Goal: Information Seeking & Learning: Compare options

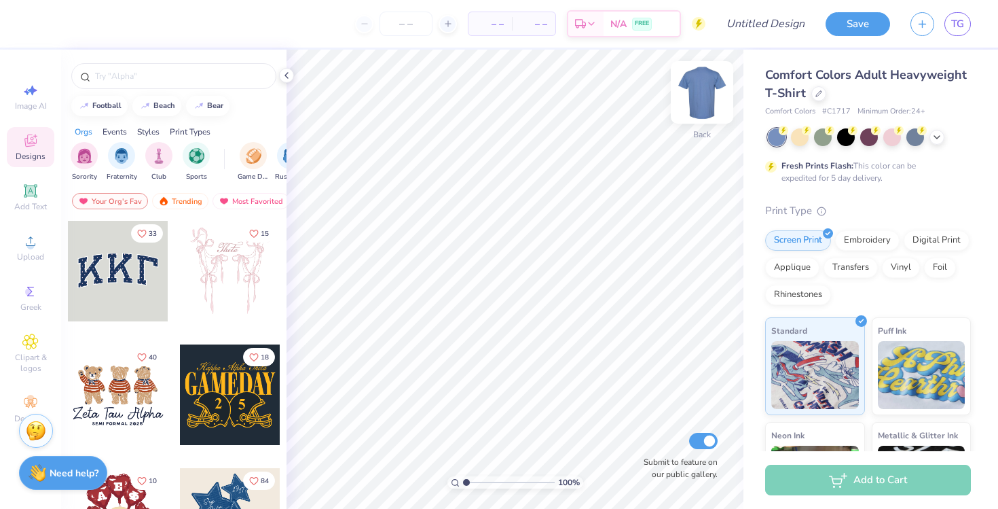
click at [704, 98] on img at bounding box center [702, 92] width 54 height 54
click at [817, 101] on div "Comfort Colors Adult Heavyweight T-Shirt" at bounding box center [868, 84] width 206 height 37
click at [817, 97] on div at bounding box center [819, 92] width 15 height 15
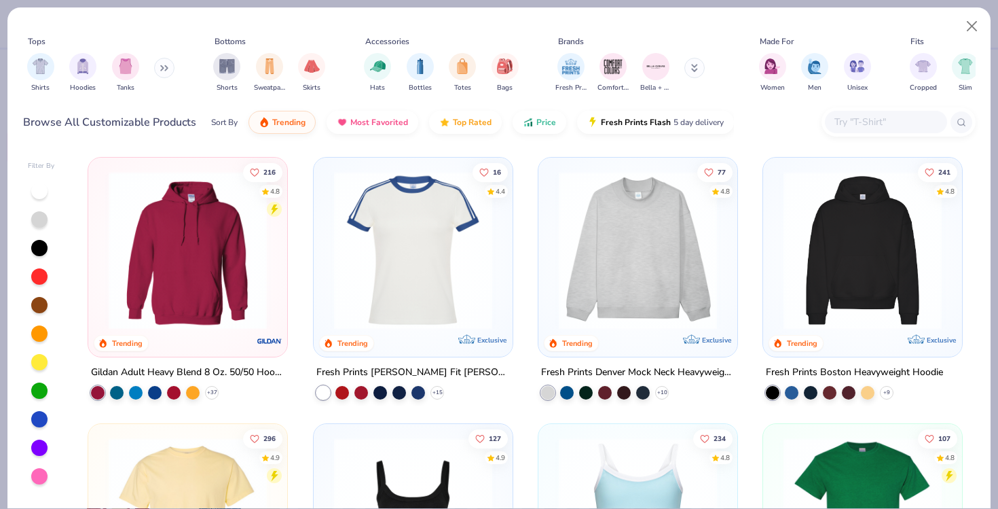
click at [402, 278] on img at bounding box center [413, 250] width 172 height 158
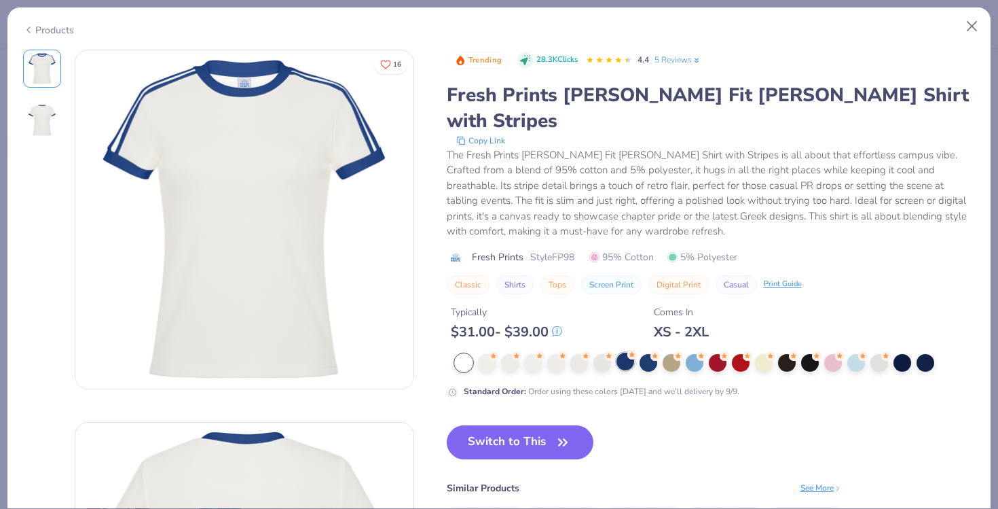
click at [624, 352] on div at bounding box center [626, 361] width 18 height 18
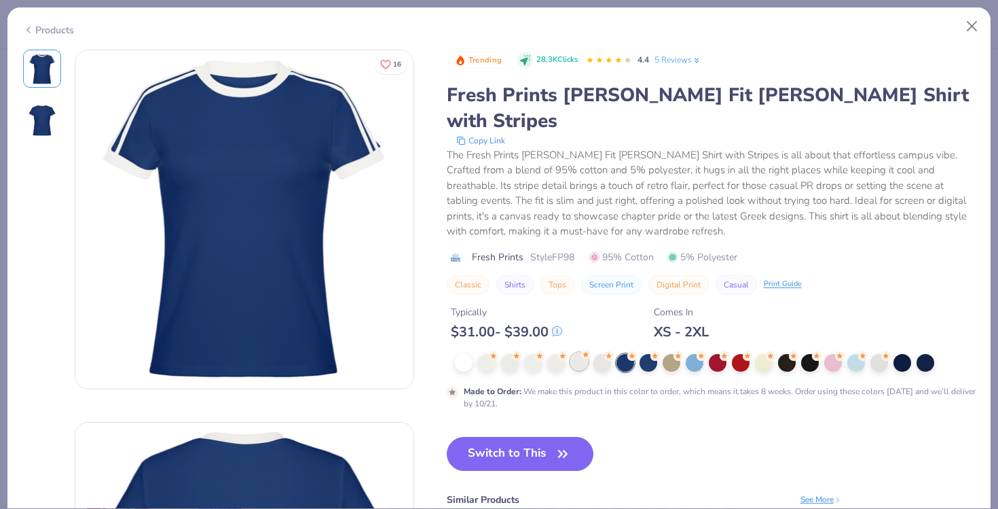
click at [499, 351] on circle at bounding box center [494, 356] width 10 height 10
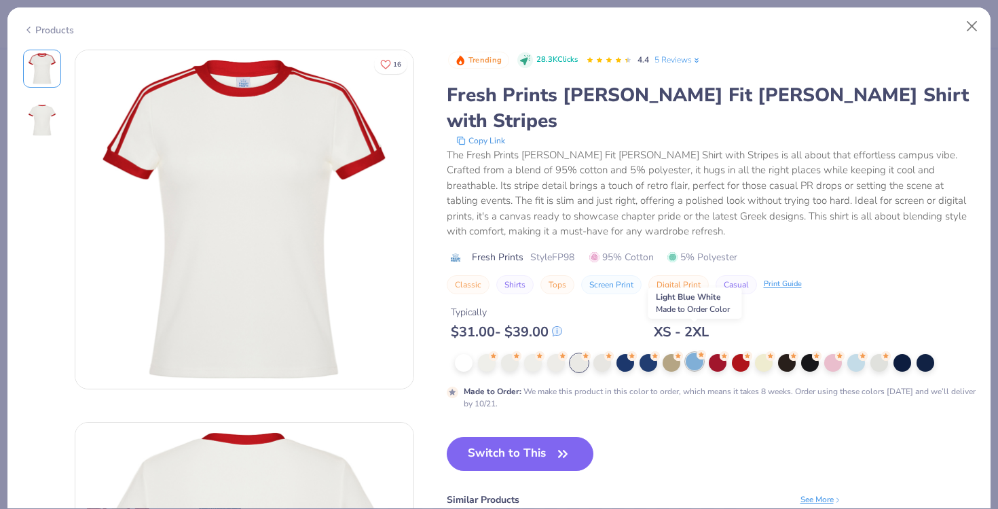
click at [695, 352] on div at bounding box center [695, 361] width 18 height 18
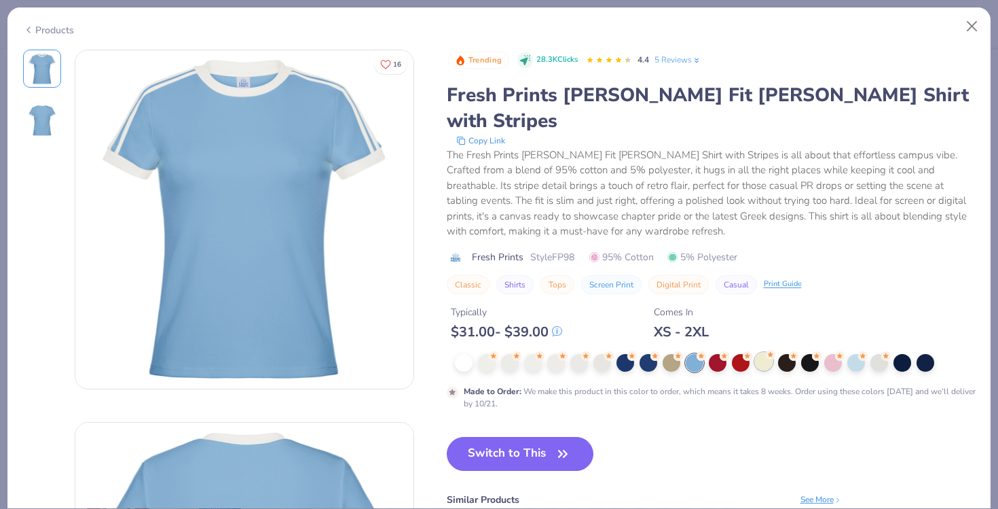
click at [761, 352] on div at bounding box center [764, 361] width 18 height 18
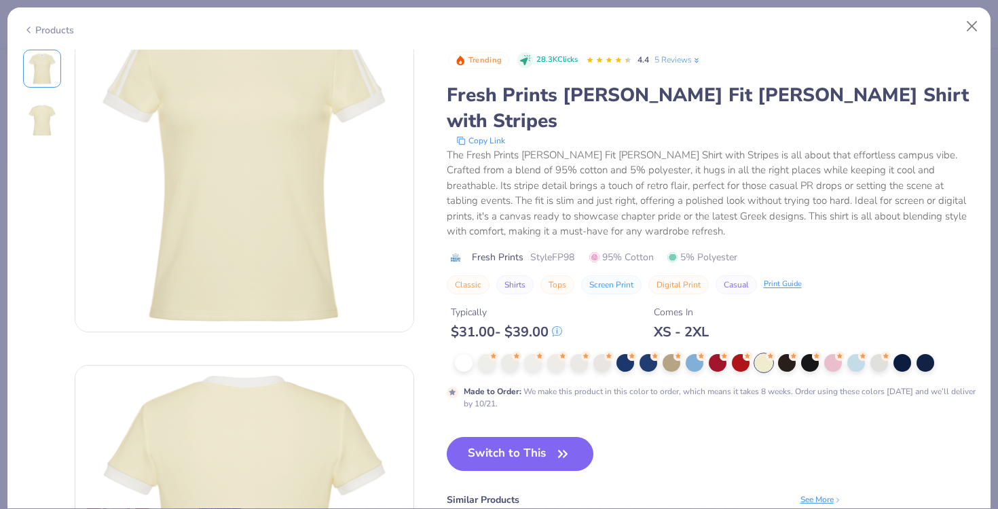
scroll to position [50, 0]
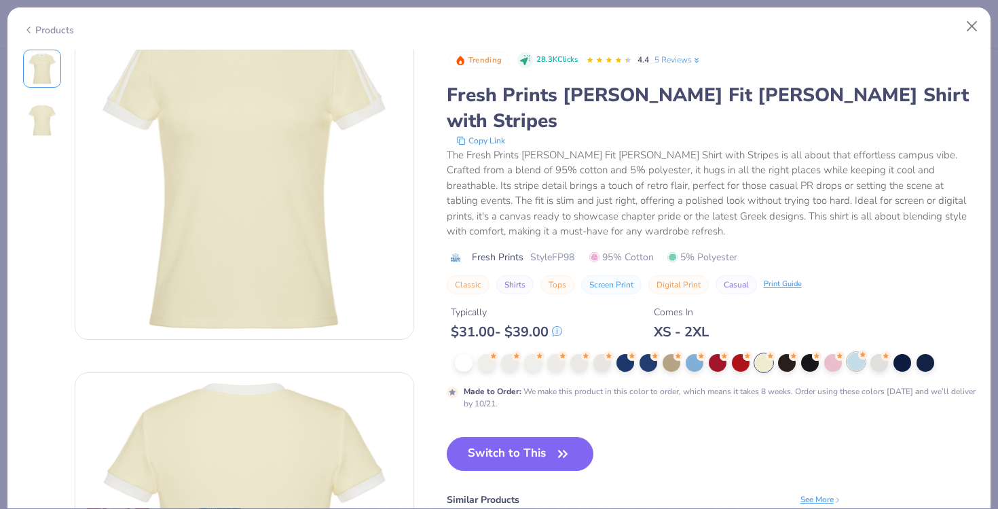
click at [850, 352] on div at bounding box center [857, 361] width 18 height 18
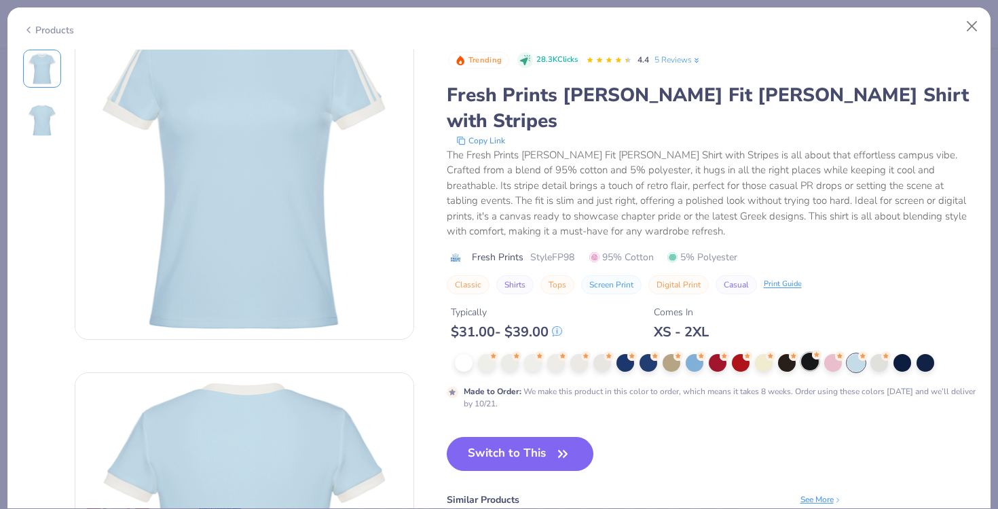
click at [804, 352] on div at bounding box center [810, 361] width 18 height 18
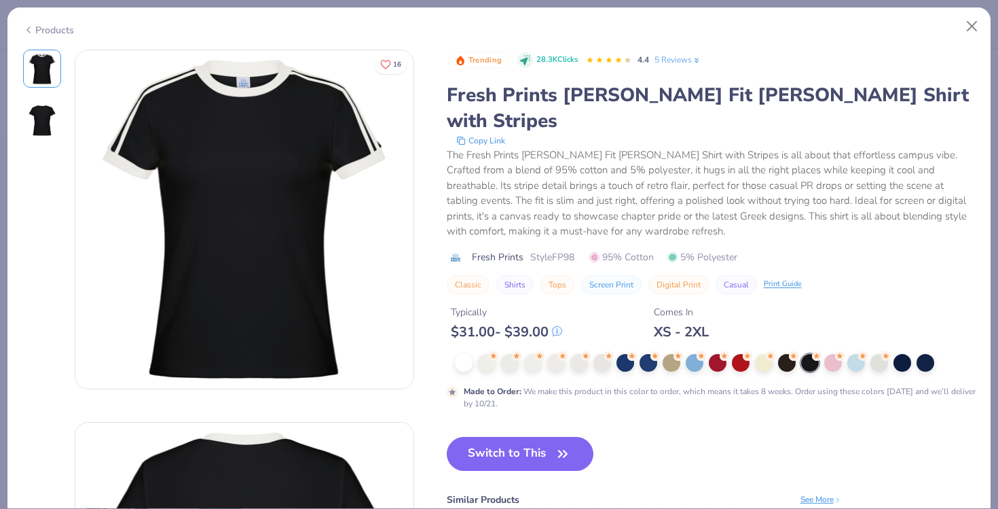
scroll to position [1, 0]
click at [971, 26] on button "Close" at bounding box center [973, 27] width 26 height 26
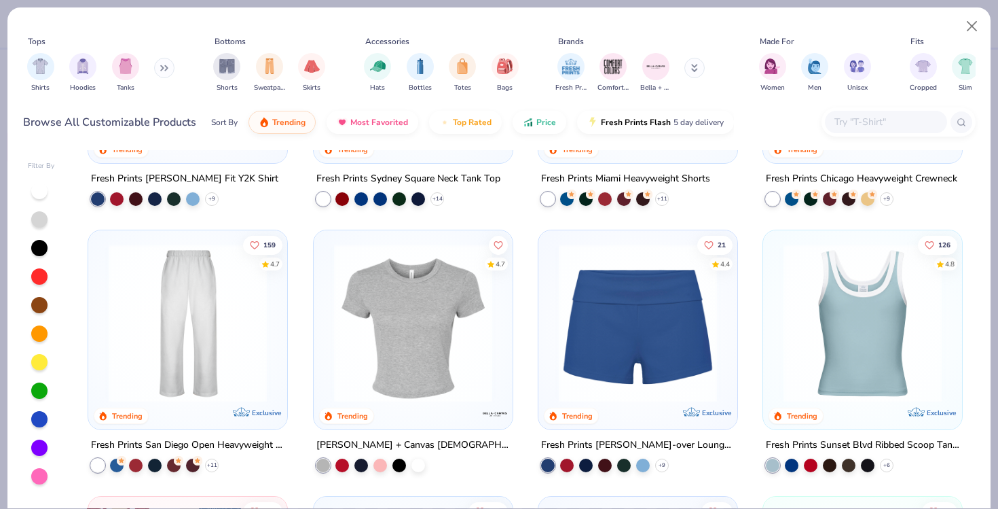
scroll to position [727, 0]
click at [673, 325] on img at bounding box center [638, 322] width 172 height 158
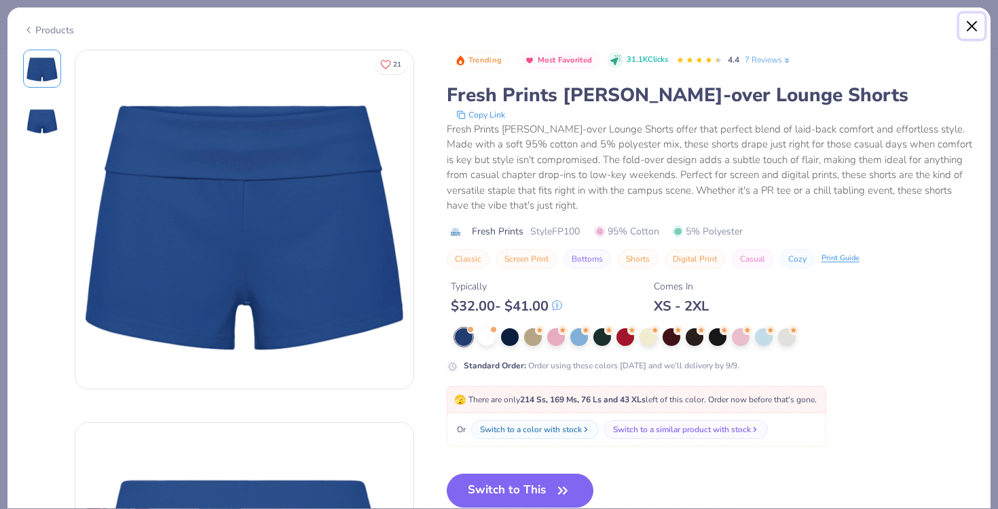
click at [981, 19] on button "Close" at bounding box center [973, 27] width 26 height 26
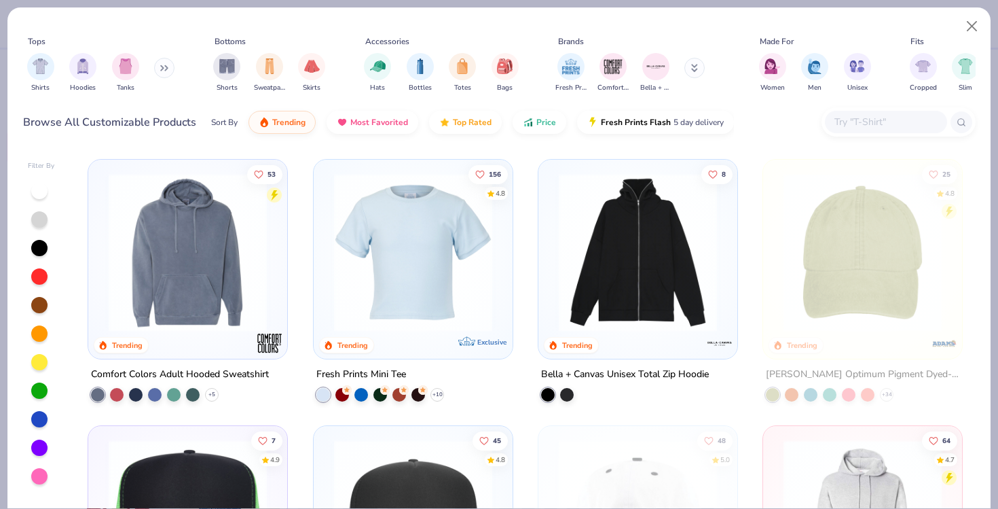
scroll to position [2135, 0]
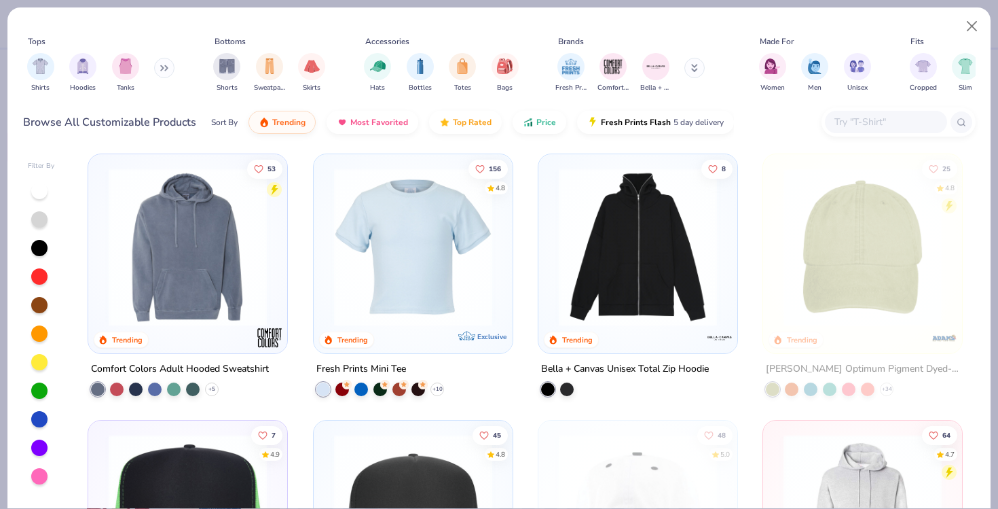
click at [163, 66] on icon at bounding box center [162, 68] width 2 height 5
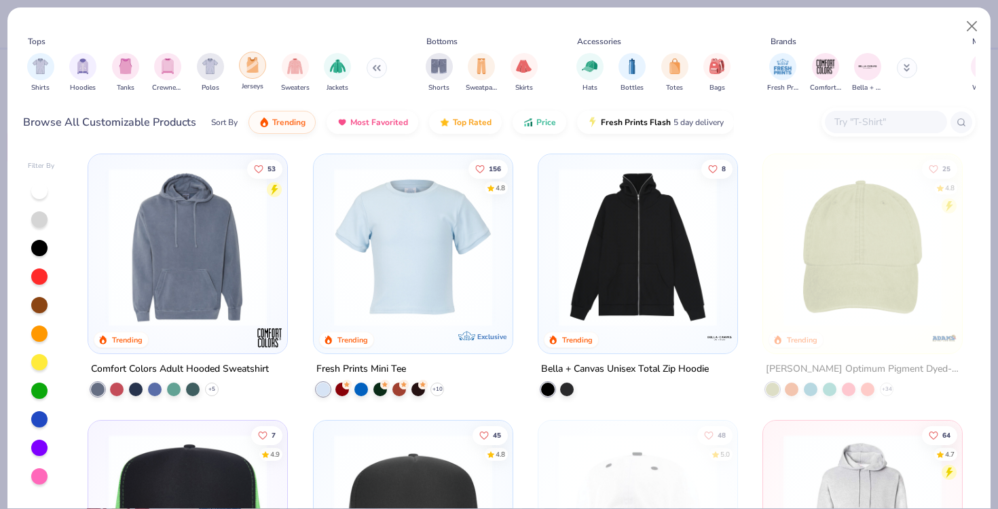
click at [262, 64] on div "filter for Jerseys" at bounding box center [252, 65] width 27 height 27
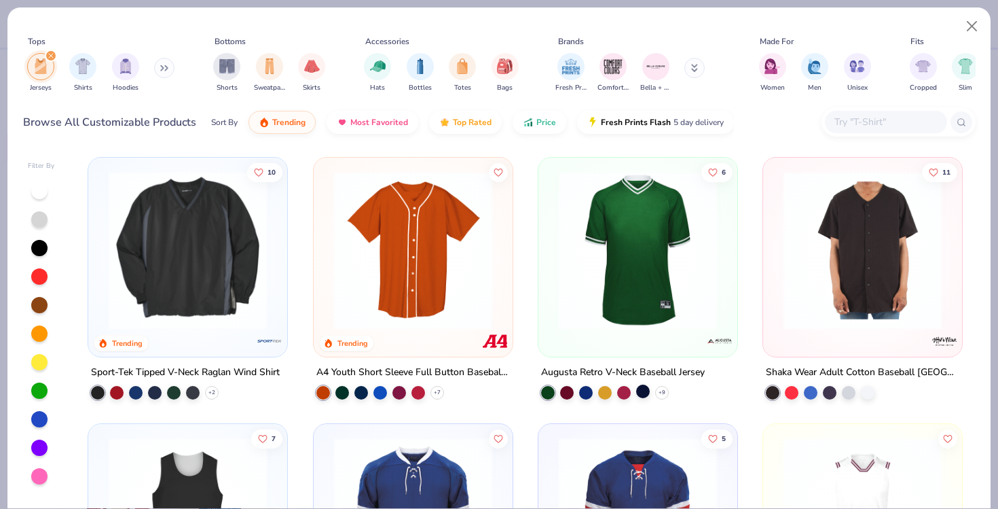
click at [645, 386] on div at bounding box center [643, 391] width 14 height 14
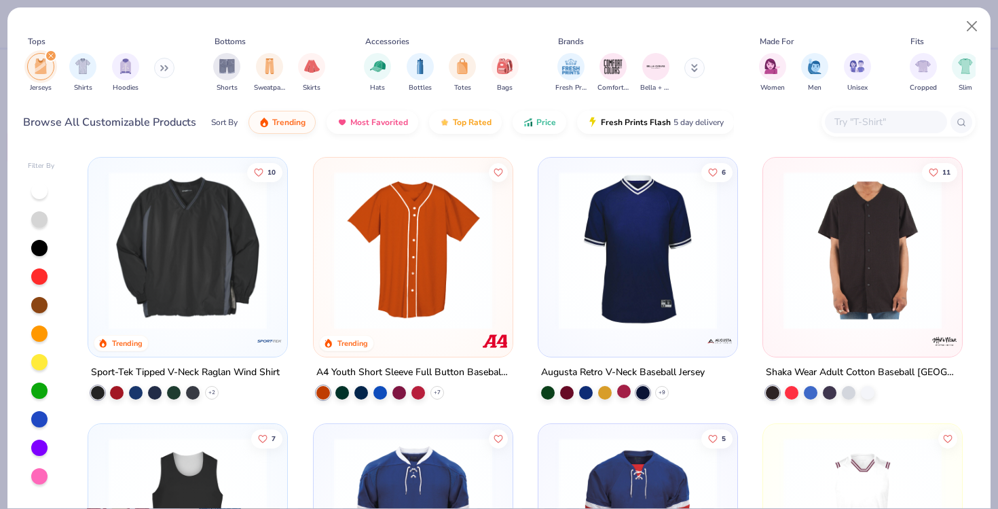
click at [626, 386] on div at bounding box center [624, 391] width 14 height 14
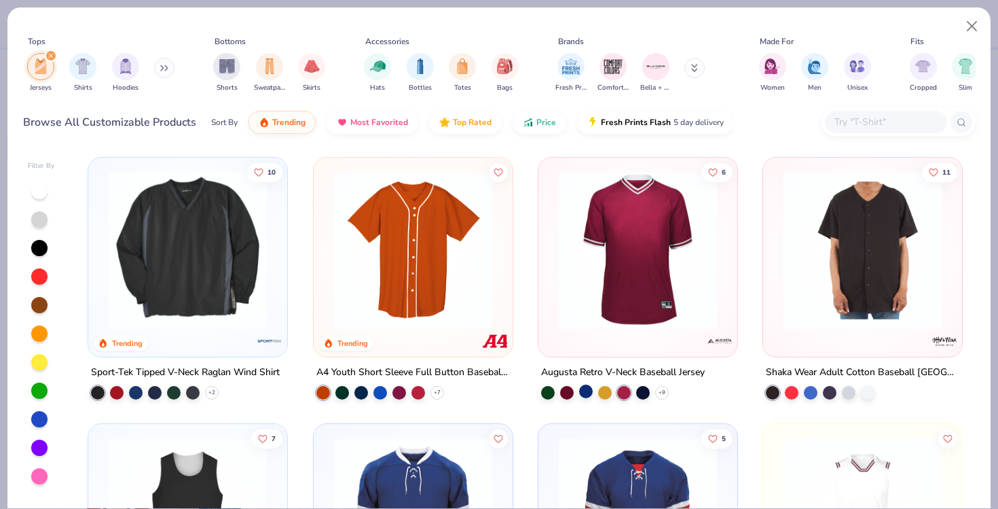
click at [590, 389] on div at bounding box center [586, 391] width 14 height 14
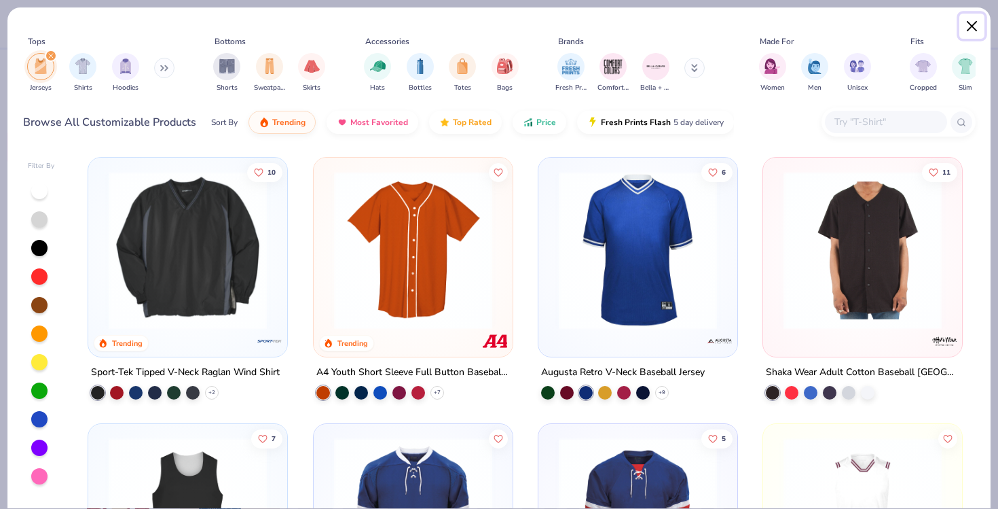
click at [973, 28] on button "Close" at bounding box center [973, 27] width 26 height 26
